Goal: Task Accomplishment & Management: Use online tool/utility

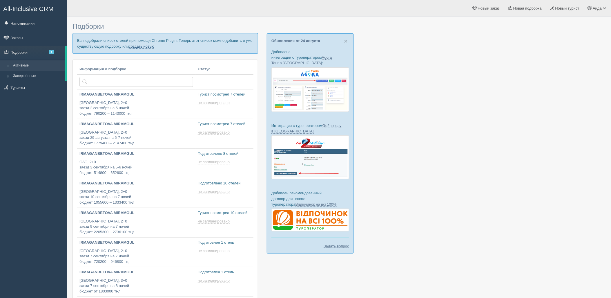
click at [146, 46] on link "создать новую" at bounding box center [142, 46] width 26 height 5
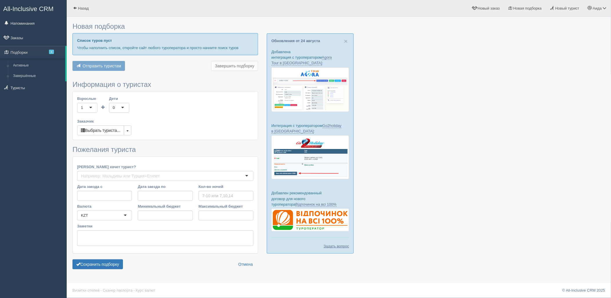
type input "14"
type input "516900"
type input "517000"
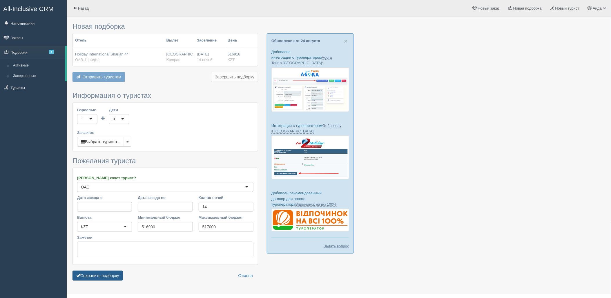
click at [88, 274] on button "Сохранить подборку" at bounding box center [98, 275] width 50 height 10
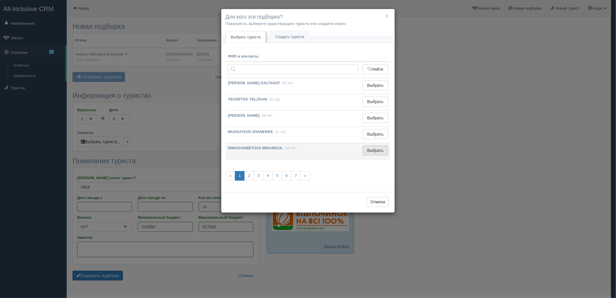
click at [376, 150] on button "Выбрать" at bounding box center [375, 150] width 25 height 10
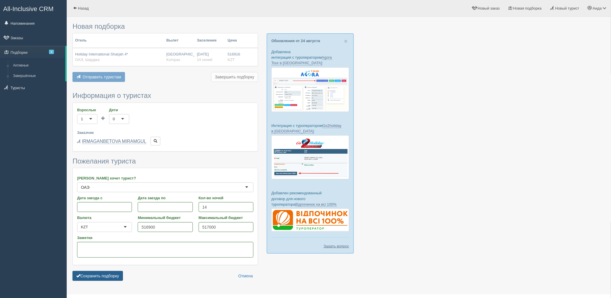
click at [109, 277] on button "Сохранить подборку" at bounding box center [98, 276] width 50 height 10
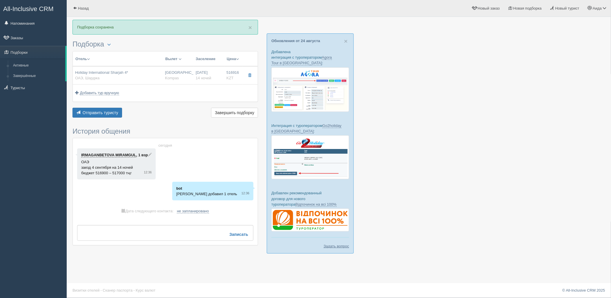
click at [105, 107] on div "Отель Разделить отели... Вылет Выезд Авиа Автобус Заселение Цена Дешёвые вначале" at bounding box center [166, 85] width 186 height 68
click at [106, 109] on button "Отправить туристу Отправить" at bounding box center [98, 113] width 50 height 10
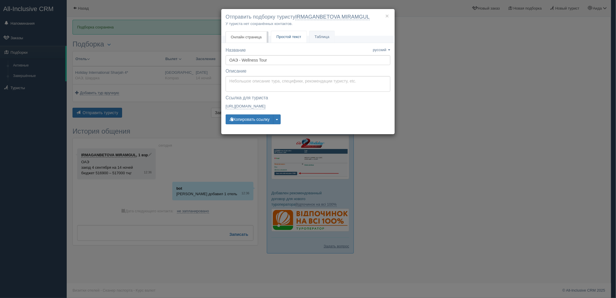
click at [295, 38] on span "Простой текст" at bounding box center [289, 37] width 25 height 4
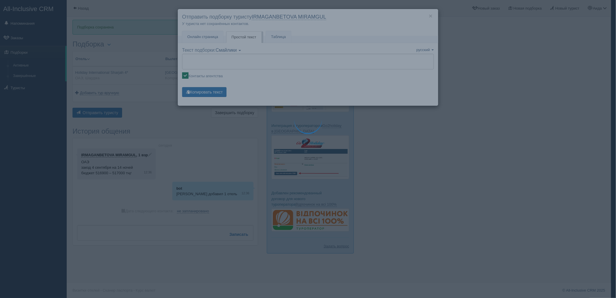
type textarea "🌞 Добрый день! Предлагаем Вам рассмотреть следующие варианты: 🌎 ОАЭ, Шарджа 🏩 О…"
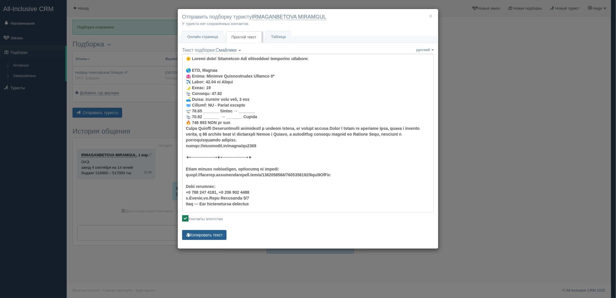
click at [218, 234] on button "Копировать текст" at bounding box center [204, 235] width 44 height 10
click at [524, 89] on div "× Отправить подборку туристу IRMAGANBETOVA MIRAMGUL У туриста нет сохранённых к…" at bounding box center [308, 149] width 616 height 298
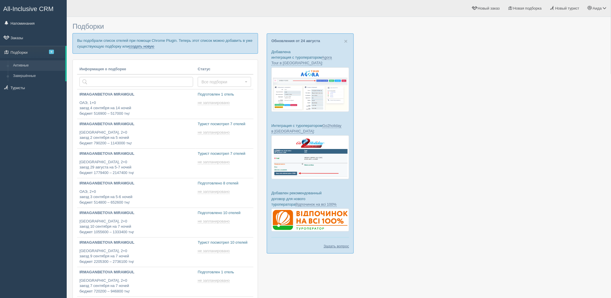
click at [150, 47] on link "создать новую" at bounding box center [142, 46] width 26 height 5
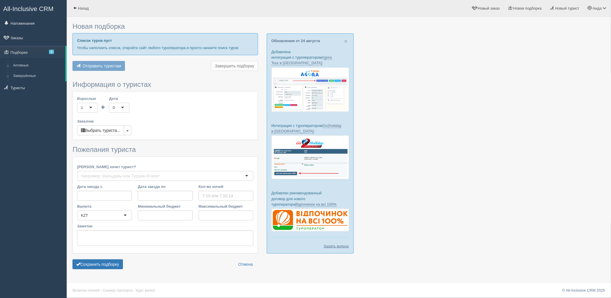
type input "6-7"
type input "954500"
type input "1341000"
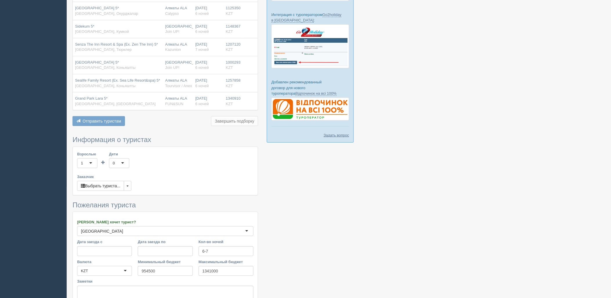
scroll to position [131, 0]
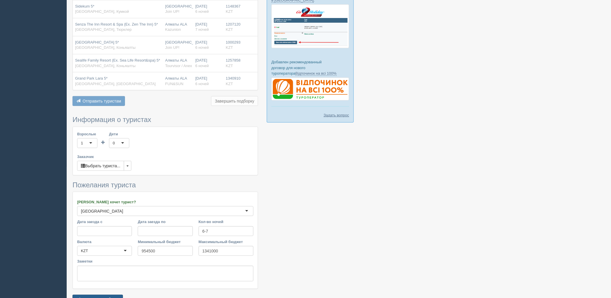
click at [109, 295] on button "Сохранить подборку" at bounding box center [98, 300] width 50 height 10
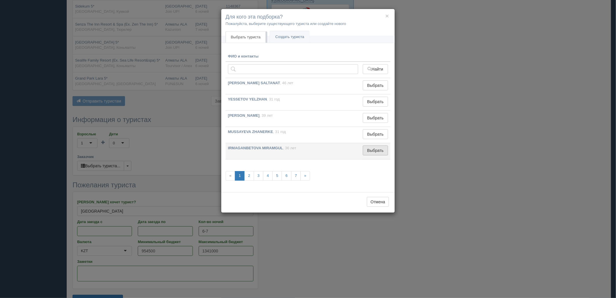
click at [380, 152] on button "Выбрать" at bounding box center [375, 150] width 25 height 10
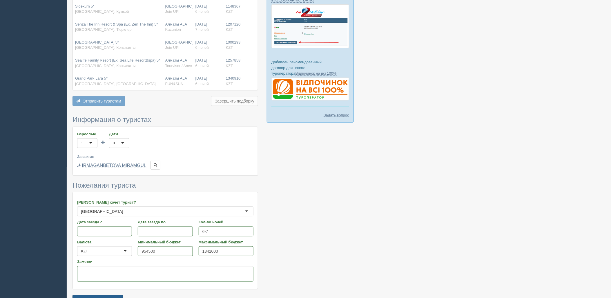
click at [123, 296] on button "Сохранить подборку" at bounding box center [98, 300] width 50 height 10
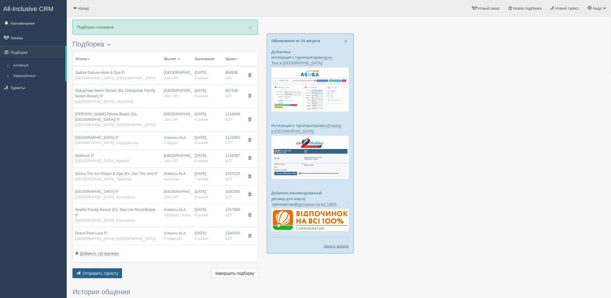
click at [110, 271] on span "Отправить туристу" at bounding box center [101, 273] width 36 height 5
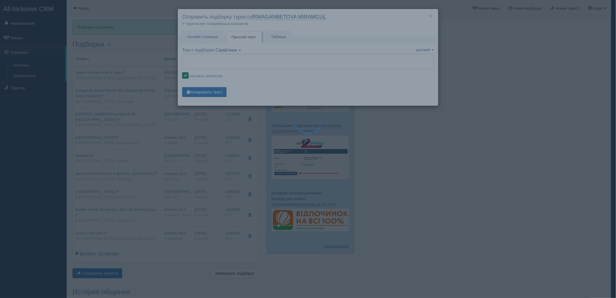
type textarea "🌞 Добрый день! Предлагаем Вам рассмотреть следующие варианты: 🌎 Турция, Титренг…"
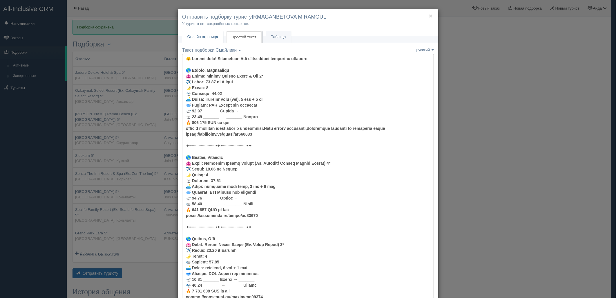
click at [213, 36] on span "Онлайн страница" at bounding box center [202, 37] width 31 height 4
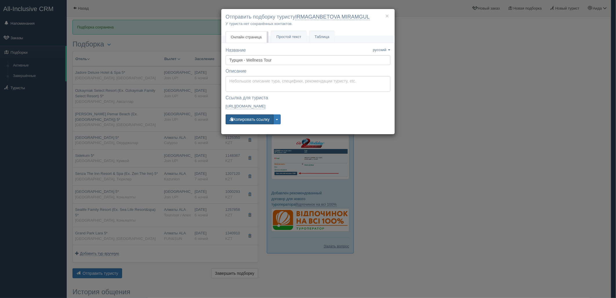
click at [253, 124] on div "Название Название сохранено русский english eesti latviešu polski українська ру…" at bounding box center [308, 88] width 165 height 83
click at [253, 122] on button "Копировать ссылку" at bounding box center [250, 119] width 48 height 10
click at [253, 120] on button "Копировать ссылку" at bounding box center [250, 119] width 48 height 10
click at [256, 114] on button "Копировать ссылку" at bounding box center [250, 119] width 48 height 10
click at [244, 118] on button "Копировать ссылку" at bounding box center [250, 119] width 48 height 10
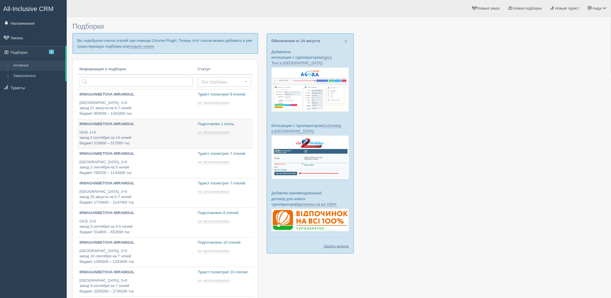
type input "[DATE] 18:10"
type input "[DATE] 13:35"
type input "[DATE] 13:45"
click at [144, 45] on link "создать новую" at bounding box center [142, 46] width 26 height 5
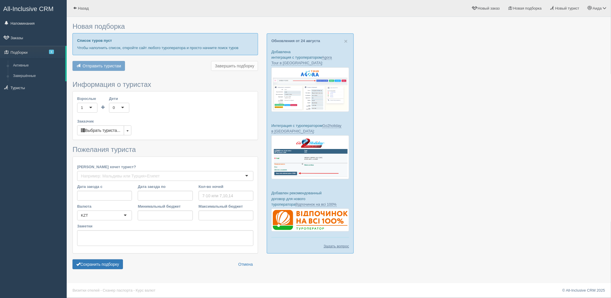
type input "6"
type input "1000200"
type input "1000300"
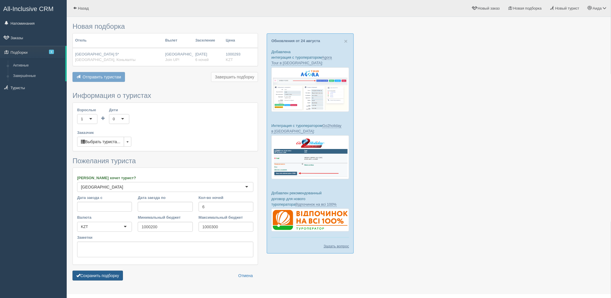
click at [99, 273] on button "Сохранить подборку" at bounding box center [98, 275] width 50 height 10
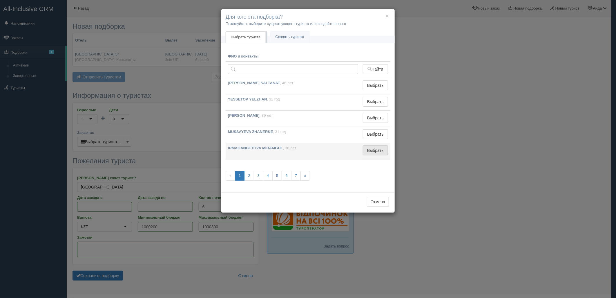
click at [369, 149] on button "Выбрать" at bounding box center [375, 150] width 25 height 10
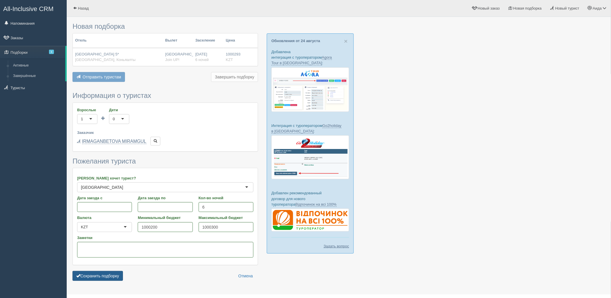
click at [103, 271] on button "Сохранить подборку" at bounding box center [98, 276] width 50 height 10
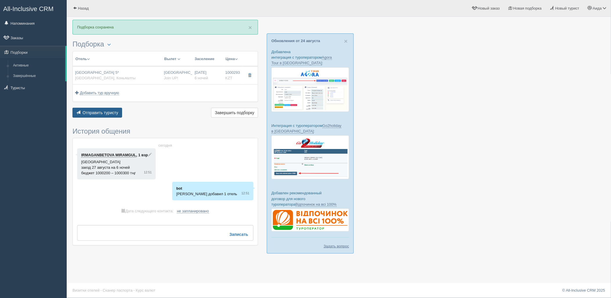
click at [106, 113] on span "Отправить туристу" at bounding box center [101, 112] width 36 height 5
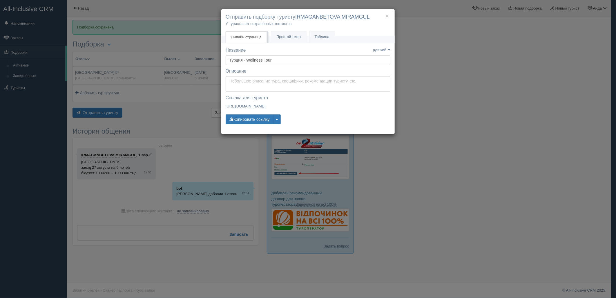
click at [286, 31] on li "Простой текст Текст" at bounding box center [289, 37] width 36 height 12
click at [286, 33] on link "Простой текст Текст" at bounding box center [288, 37] width 35 height 12
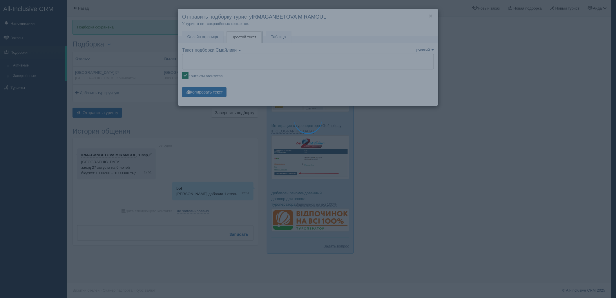
type textarea "🌞 Loremi dolo! Sitametcon Adi elitseddoei temporinc utlabore: 🌎 Etdolo, Magnaal…"
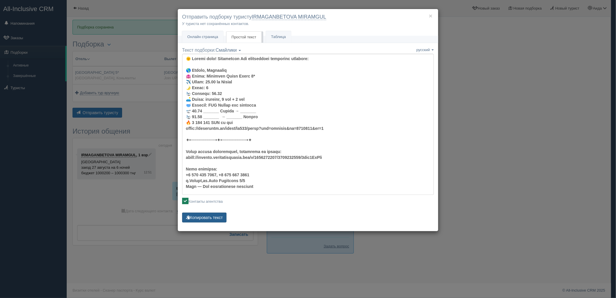
click at [215, 219] on button "Копировать текст" at bounding box center [204, 217] width 44 height 10
